Goal: Transaction & Acquisition: Subscribe to service/newsletter

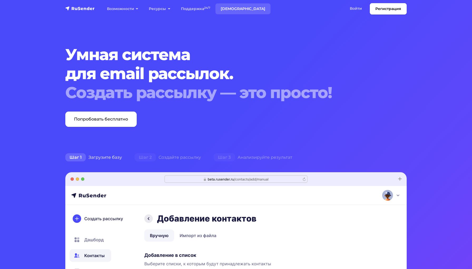
click at [226, 12] on link "[DEMOGRAPHIC_DATA]" at bounding box center [242, 8] width 55 height 11
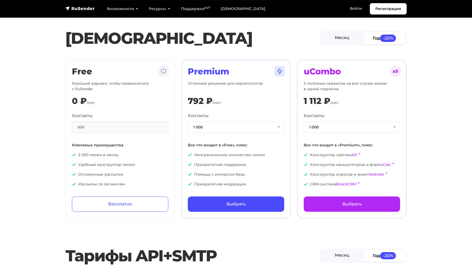
scroll to position [24, 0]
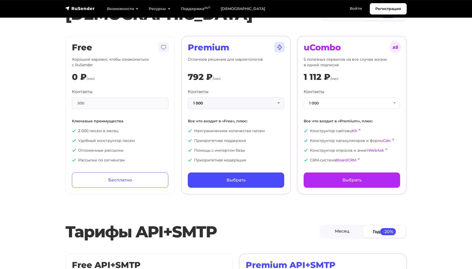
click at [271, 102] on button "1 000" at bounding box center [236, 102] width 96 height 11
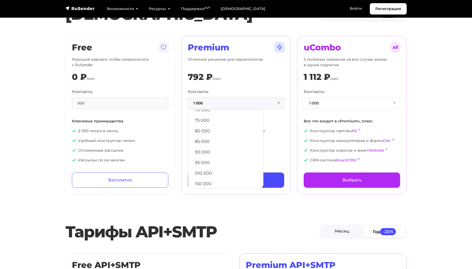
scroll to position [208, 0]
click at [224, 171] on link "100 000" at bounding box center [226, 172] width 70 height 11
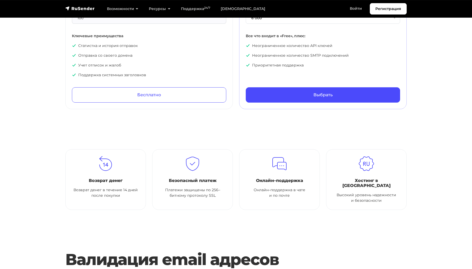
scroll to position [237, 0]
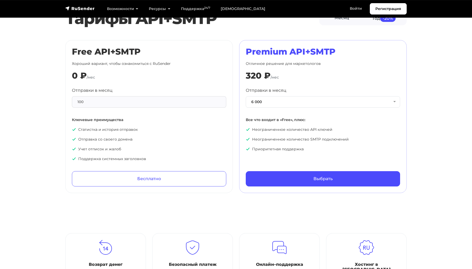
click at [86, 15] on nav "Регистрация Возможности Конструктор писем [PERSON_NAME] подписки A/B–тестирован…" at bounding box center [236, 9] width 472 height 18
click at [84, 9] on img "navbar" at bounding box center [80, 8] width 30 height 5
